Goal: Transaction & Acquisition: Purchase product/service

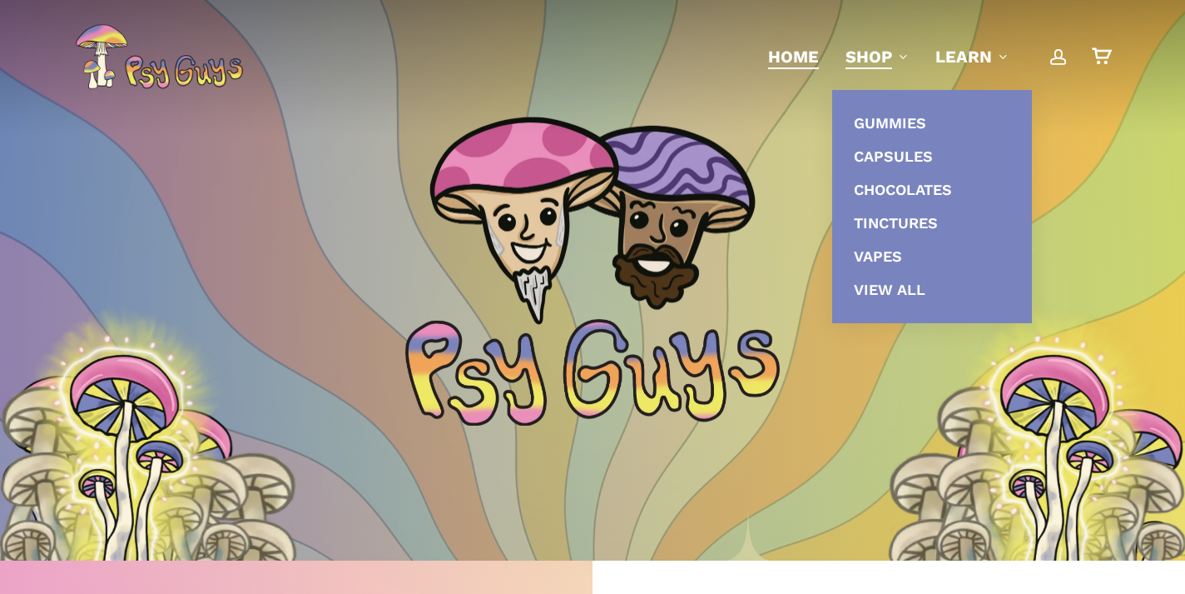
click at [877, 52] on span "Shop" at bounding box center [869, 57] width 47 height 20
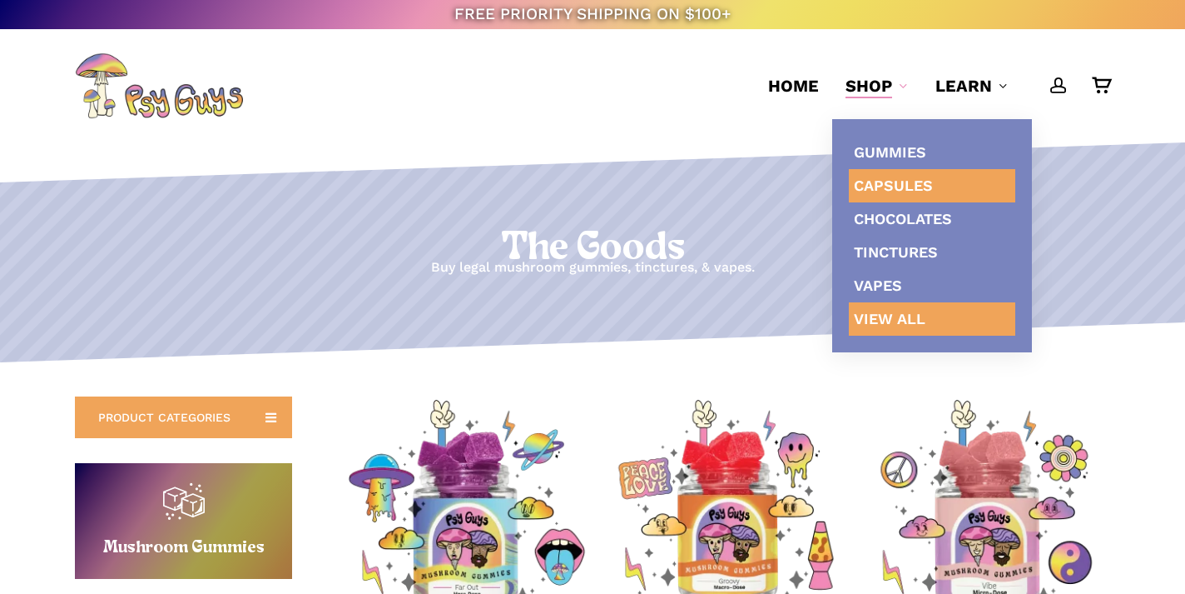
click at [890, 182] on span "Capsules" at bounding box center [893, 184] width 79 height 17
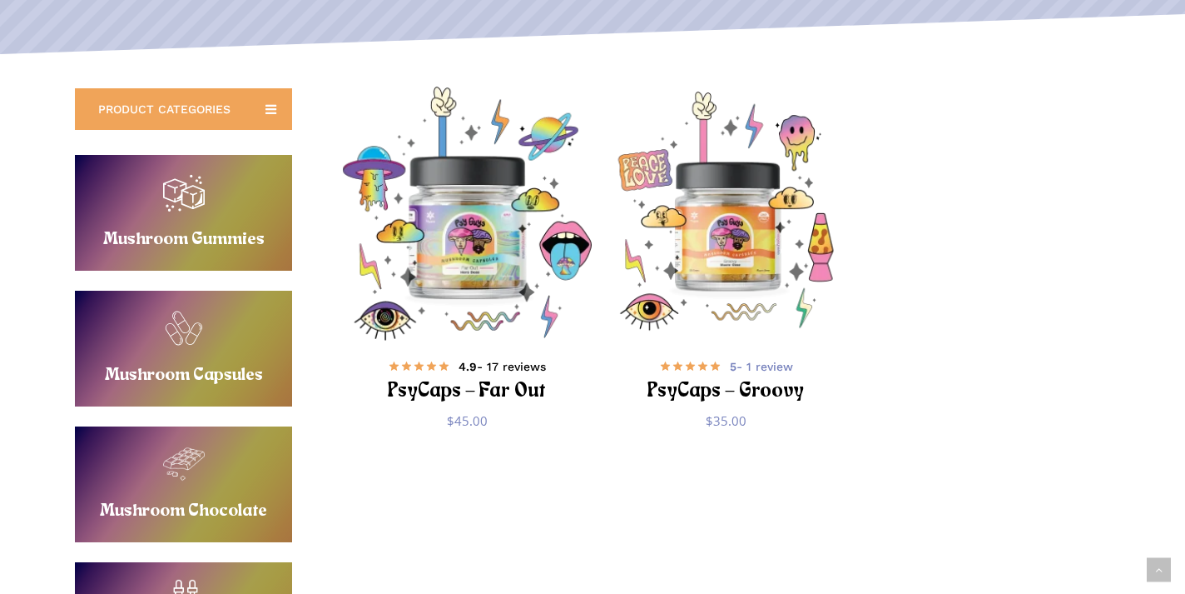
scroll to position [308, 0]
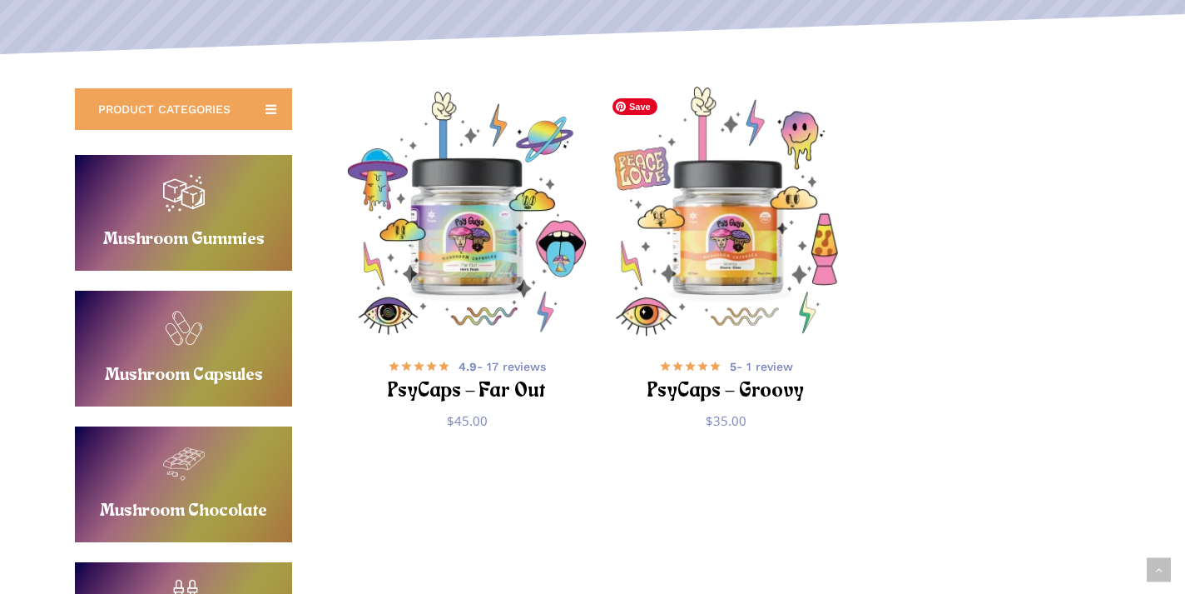
click at [690, 211] on img "PsyCaps - Groovy" at bounding box center [725, 213] width 253 height 253
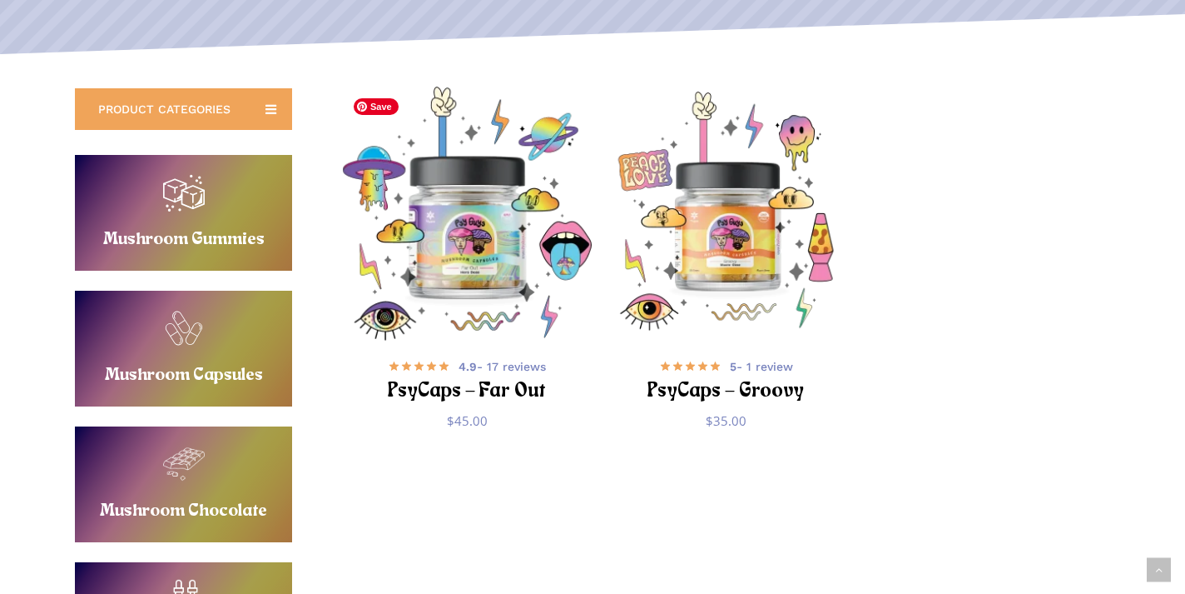
click at [431, 211] on img "PsyCaps - Far Out" at bounding box center [466, 213] width 253 height 253
click at [500, 380] on h2 "PsyCaps – Far Out" at bounding box center [467, 391] width 202 height 31
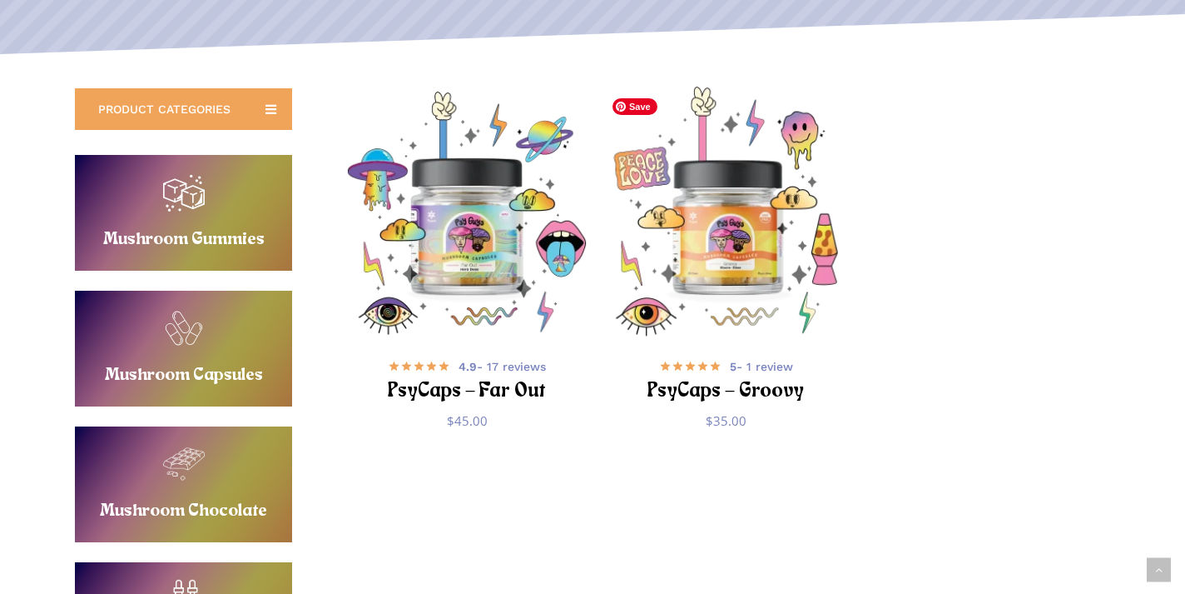
click at [661, 216] on img "PsyCaps - Groovy" at bounding box center [725, 213] width 253 height 253
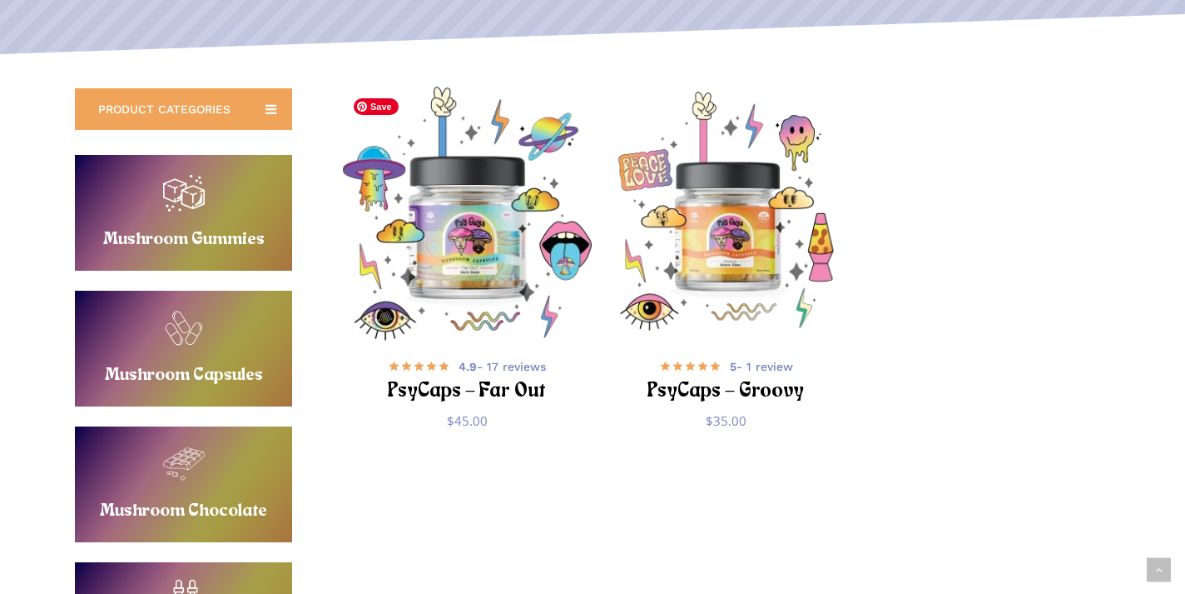
click at [411, 211] on img "PsyCaps - Far Out" at bounding box center [466, 213] width 253 height 253
click at [474, 246] on img "PsyCaps - Far Out" at bounding box center [466, 213] width 253 height 253
click at [479, 246] on img "PsyCaps - Far Out" at bounding box center [466, 213] width 253 height 253
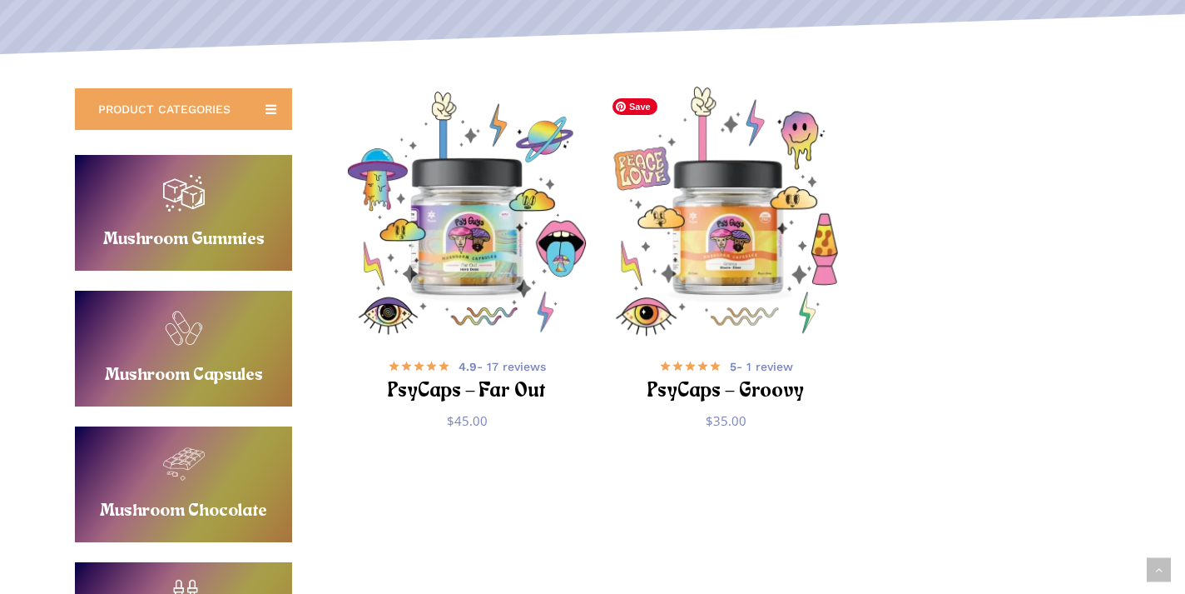
click at [718, 249] on img "PsyCaps - Groovy" at bounding box center [725, 213] width 253 height 253
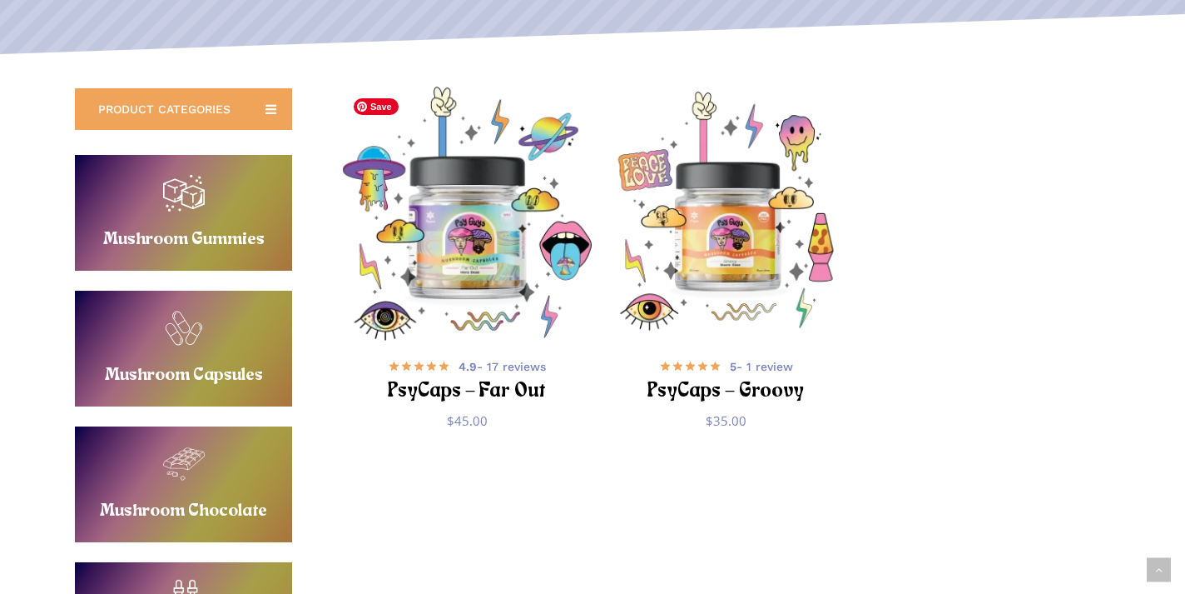
click at [474, 245] on img "PsyCaps - Far Out" at bounding box center [466, 213] width 253 height 253
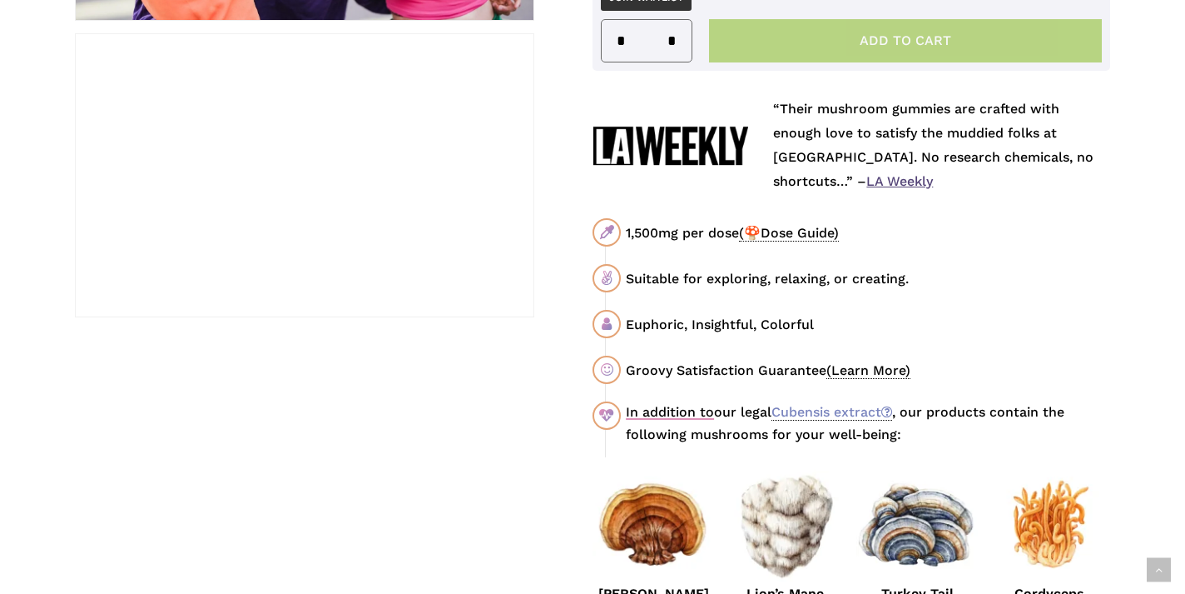
scroll to position [1033, 0]
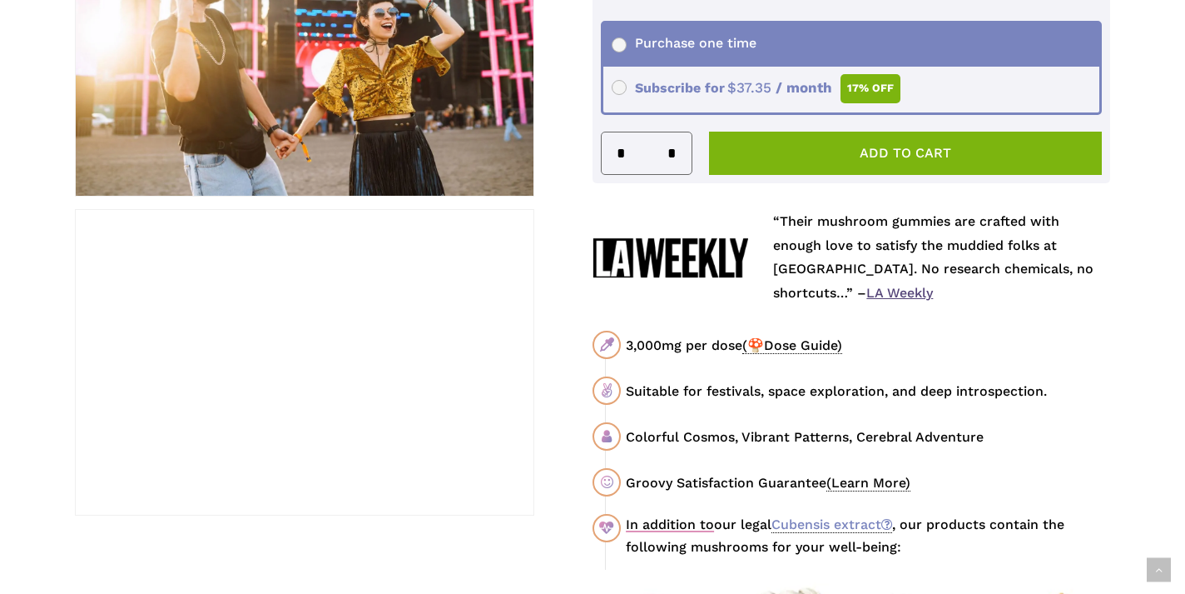
scroll to position [861, 0]
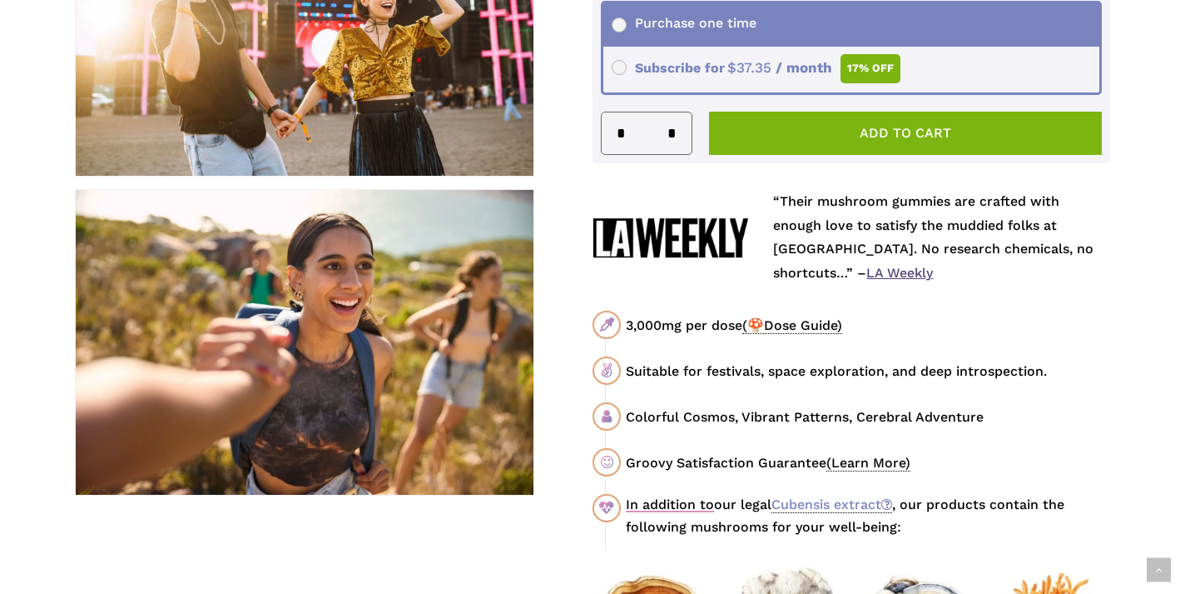
scroll to position [878, 0]
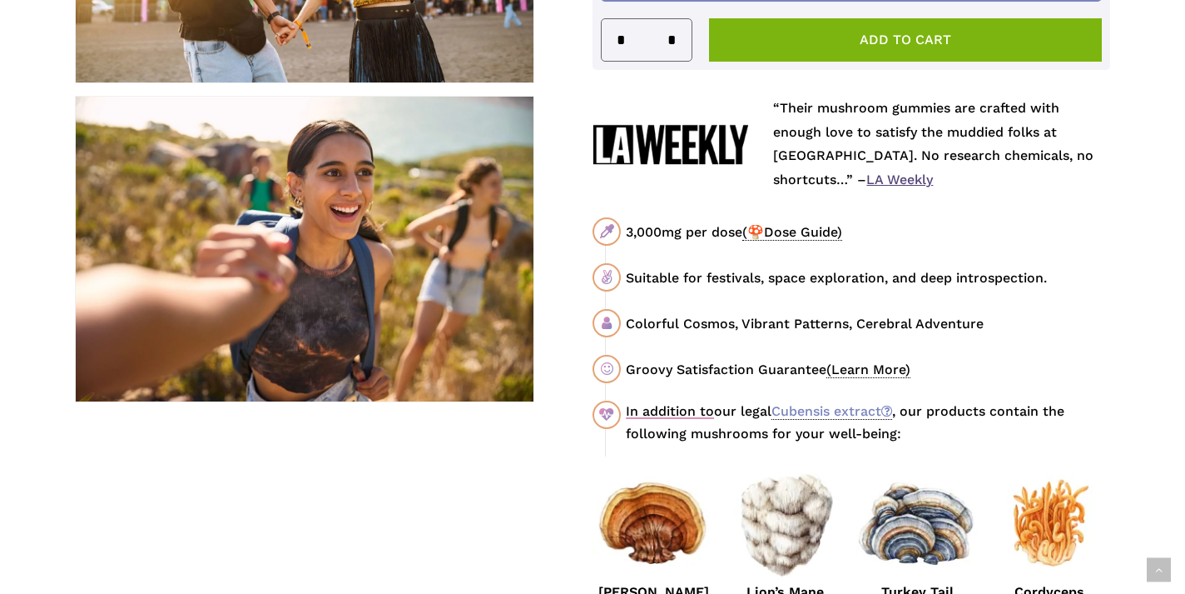
scroll to position [973, 0]
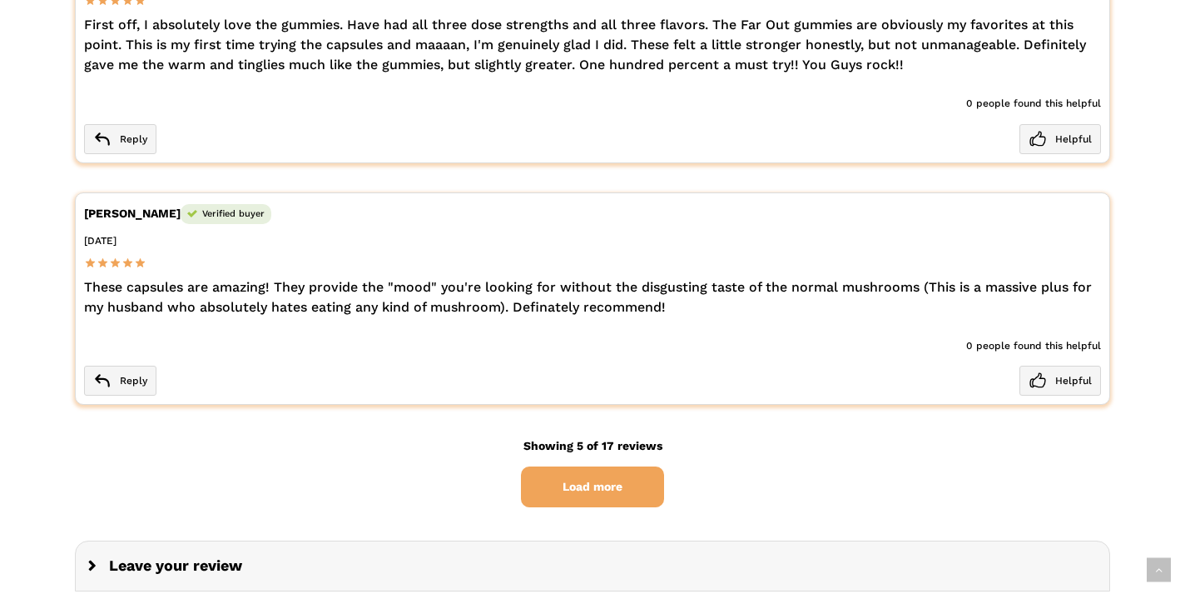
scroll to position [3863, 0]
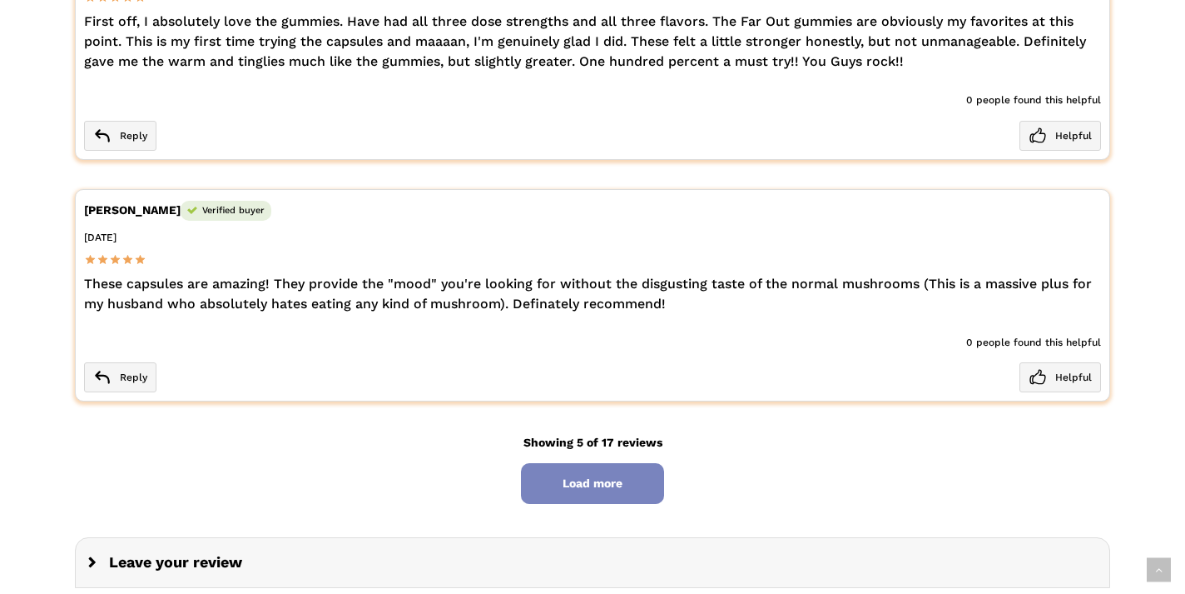
click at [636, 463] on span "Load more" at bounding box center [592, 483] width 143 height 41
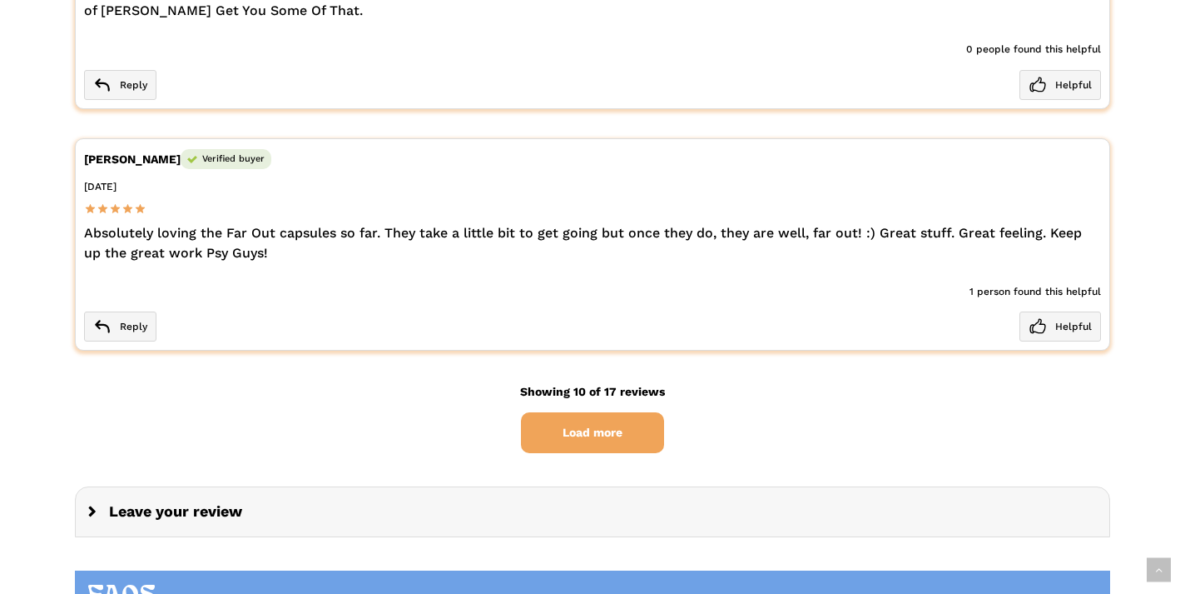
scroll to position [5728, 0]
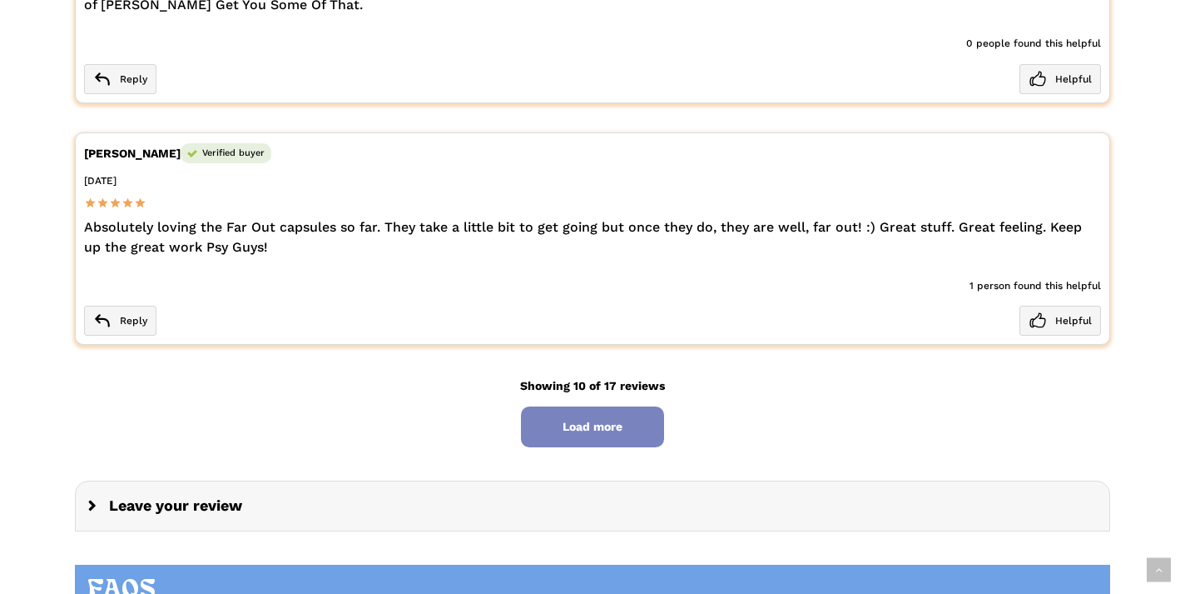
click at [614, 406] on span "Load more" at bounding box center [592, 426] width 143 height 41
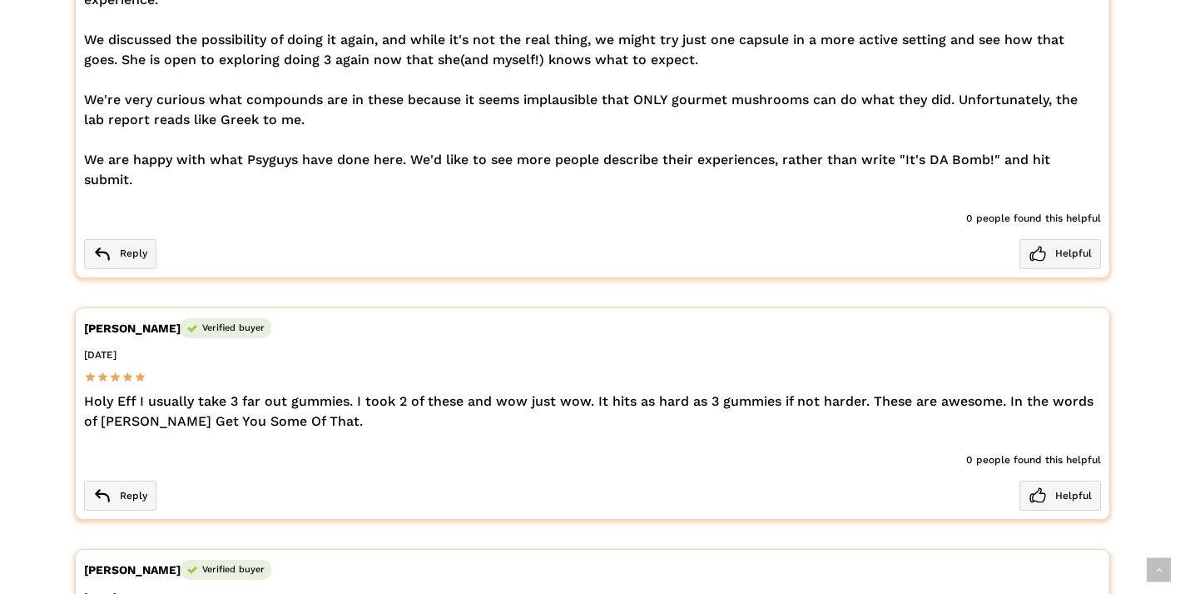
scroll to position [5311, 0]
